Goal: Task Accomplishment & Management: Manage account settings

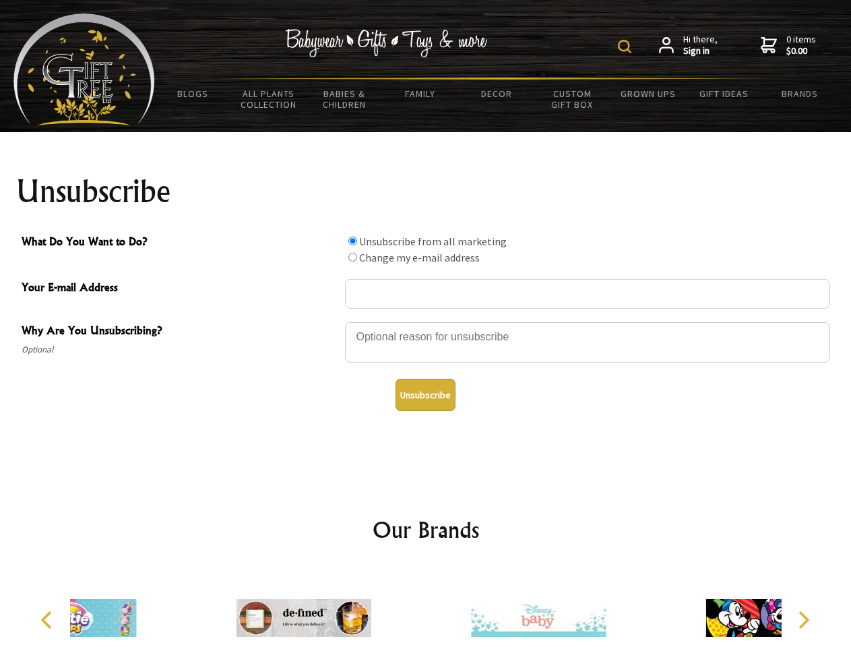
click at [626, 46] on img at bounding box center [624, 46] width 13 height 13
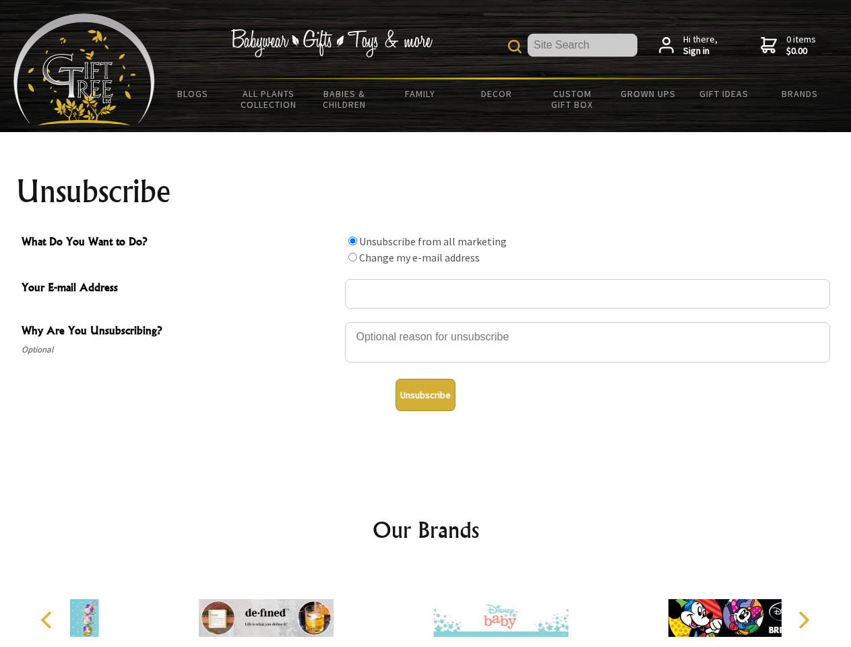
click at [426, 321] on div at bounding box center [587, 344] width 485 height 47
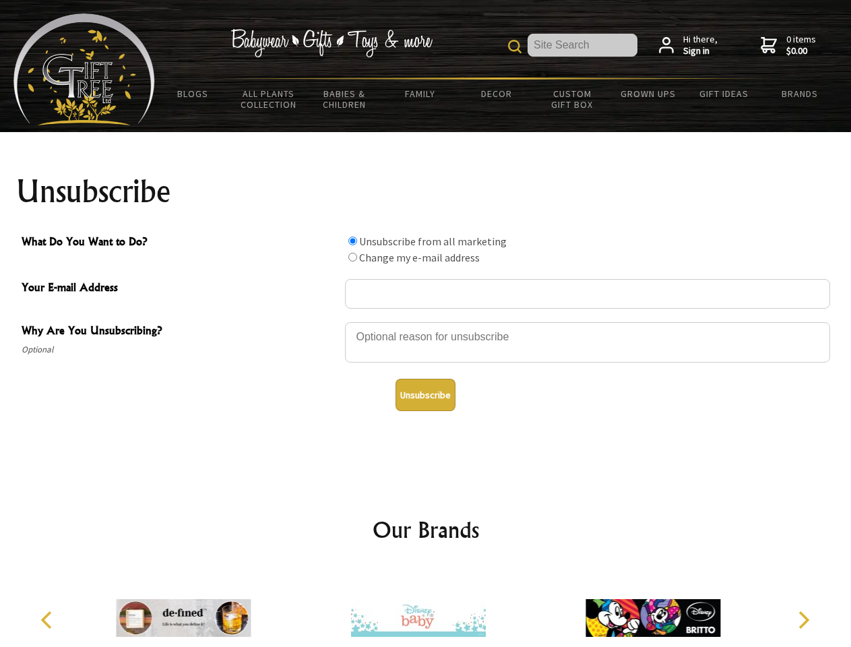
click at [352, 240] on input "What Do You Want to Do?" at bounding box center [352, 240] width 9 height 9
click at [352, 257] on input "What Do You Want to Do?" at bounding box center [352, 257] width 9 height 9
radio input "true"
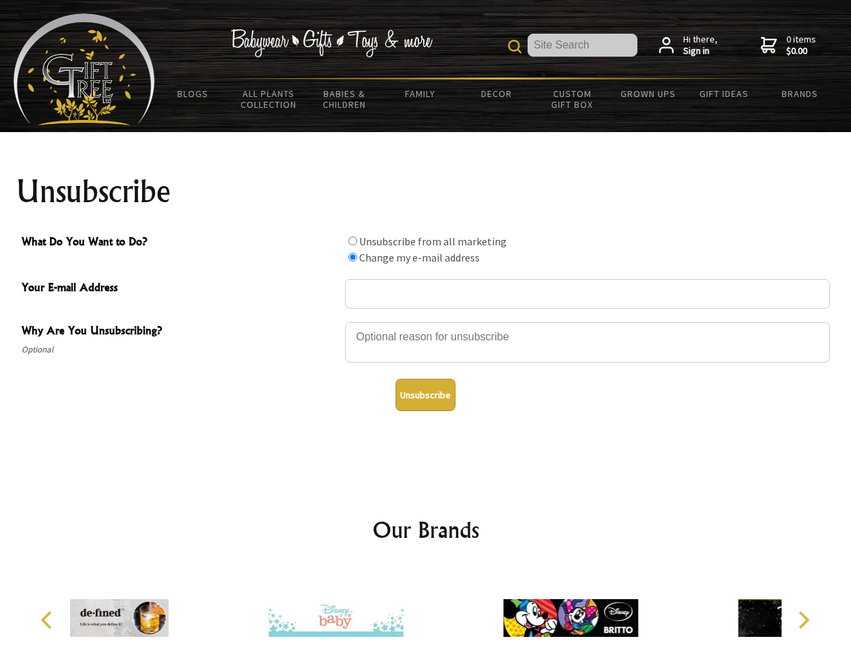
click at [425, 395] on button "Unsubscribe" at bounding box center [425, 395] width 60 height 32
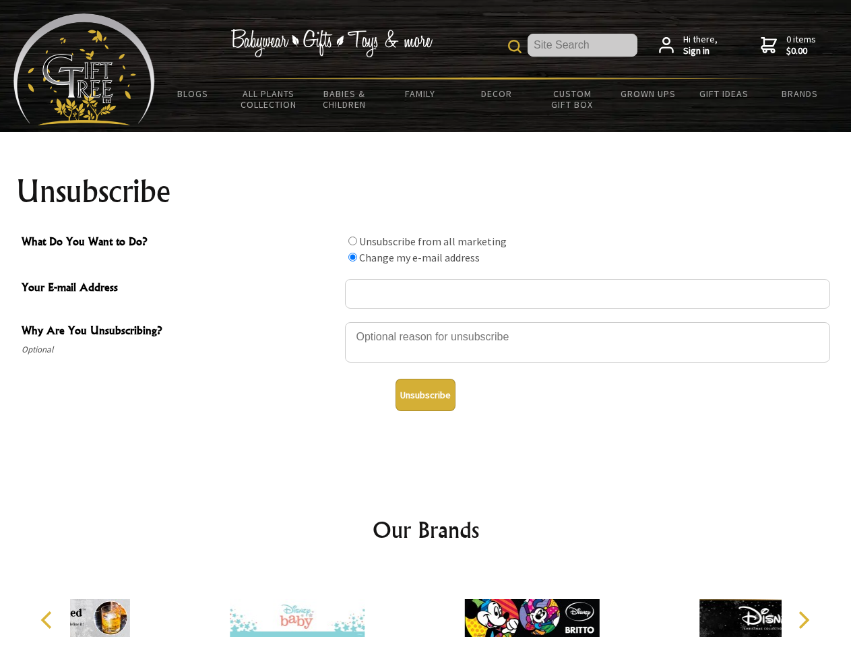
click at [426, 607] on div at bounding box center [531, 619] width 234 height 105
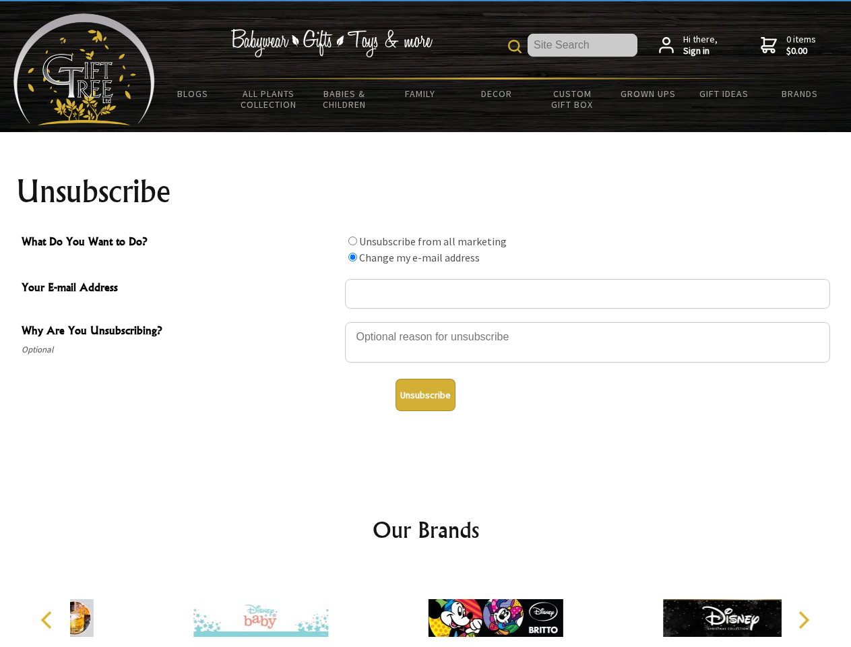
click at [49, 620] on icon "Previous" at bounding box center [48, 620] width 18 height 18
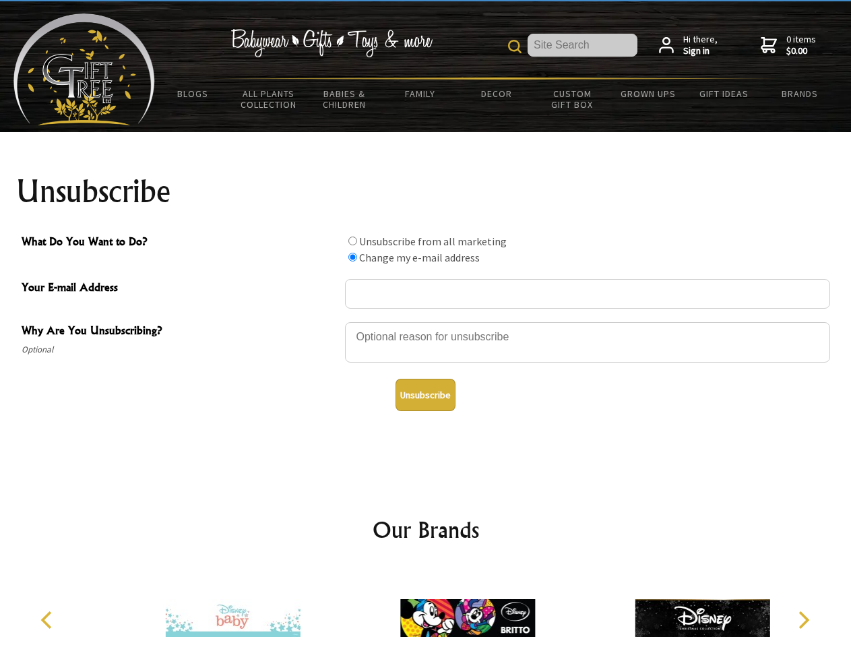
click at [803, 620] on icon "Next" at bounding box center [803, 620] width 18 height 18
